Goal: Entertainment & Leisure: Browse casually

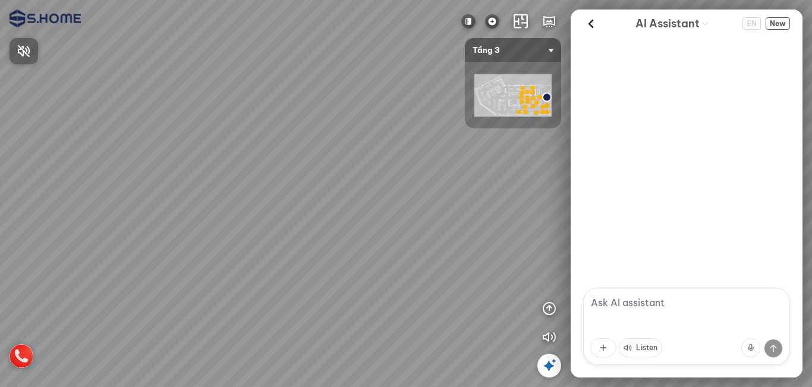
drag, startPoint x: 361, startPoint y: 305, endPoint x: 358, endPoint y: 282, distance: 22.7
click at [358, 282] on div at bounding box center [406, 193] width 812 height 387
drag, startPoint x: 394, startPoint y: 287, endPoint x: 275, endPoint y: 241, distance: 126.9
click at [275, 241] on div at bounding box center [406, 193] width 812 height 387
drag, startPoint x: 356, startPoint y: 272, endPoint x: 320, endPoint y: 185, distance: 93.3
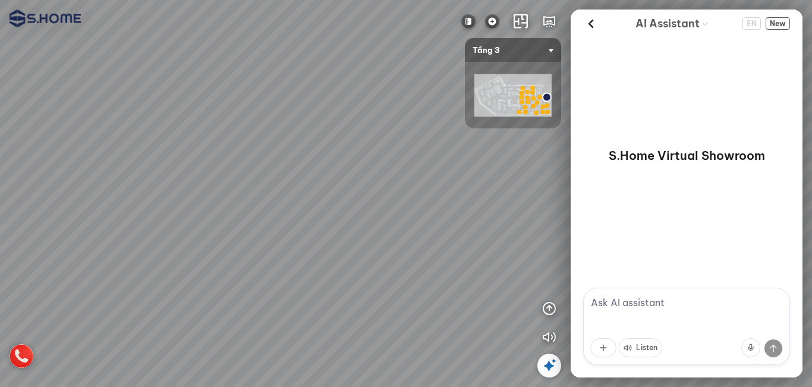
click at [320, 185] on div at bounding box center [406, 193] width 812 height 387
click at [188, 241] on div at bounding box center [406, 193] width 812 height 387
drag, startPoint x: 268, startPoint y: 260, endPoint x: 319, endPoint y: 99, distance: 169.0
click at [319, 99] on div at bounding box center [406, 193] width 812 height 387
drag, startPoint x: 325, startPoint y: 165, endPoint x: 440, endPoint y: 286, distance: 166.9
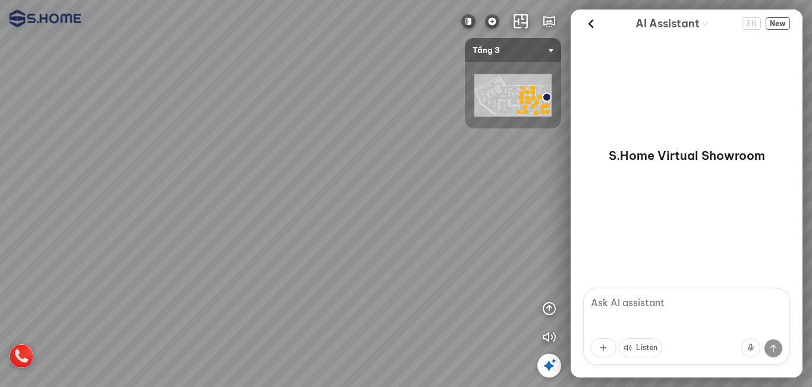
click at [441, 286] on div at bounding box center [406, 193] width 812 height 387
drag, startPoint x: 383, startPoint y: 240, endPoint x: 410, endPoint y: 314, distance: 79.2
click at [410, 314] on div at bounding box center [406, 193] width 812 height 387
drag, startPoint x: 394, startPoint y: 288, endPoint x: 538, endPoint y: 257, distance: 147.7
click at [537, 257] on div at bounding box center [406, 193] width 812 height 387
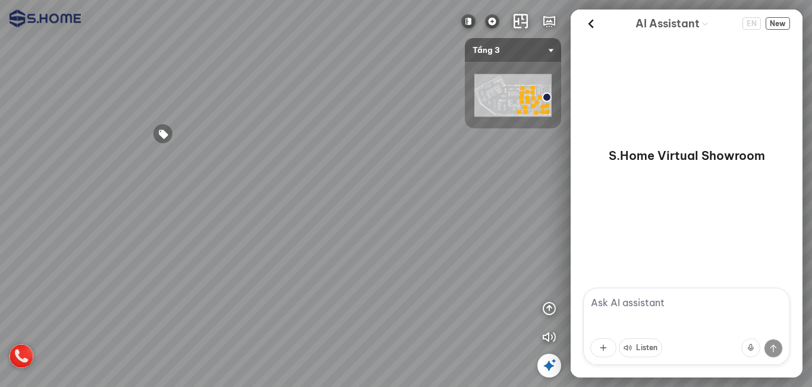
drag, startPoint x: 378, startPoint y: 253, endPoint x: 350, endPoint y: 289, distance: 46.1
click at [350, 289] on div at bounding box center [406, 193] width 812 height 387
drag, startPoint x: 449, startPoint y: 255, endPoint x: 343, endPoint y: 282, distance: 109.7
click at [343, 282] on div at bounding box center [406, 193] width 812 height 387
